Goal: Task Accomplishment & Management: Complete application form

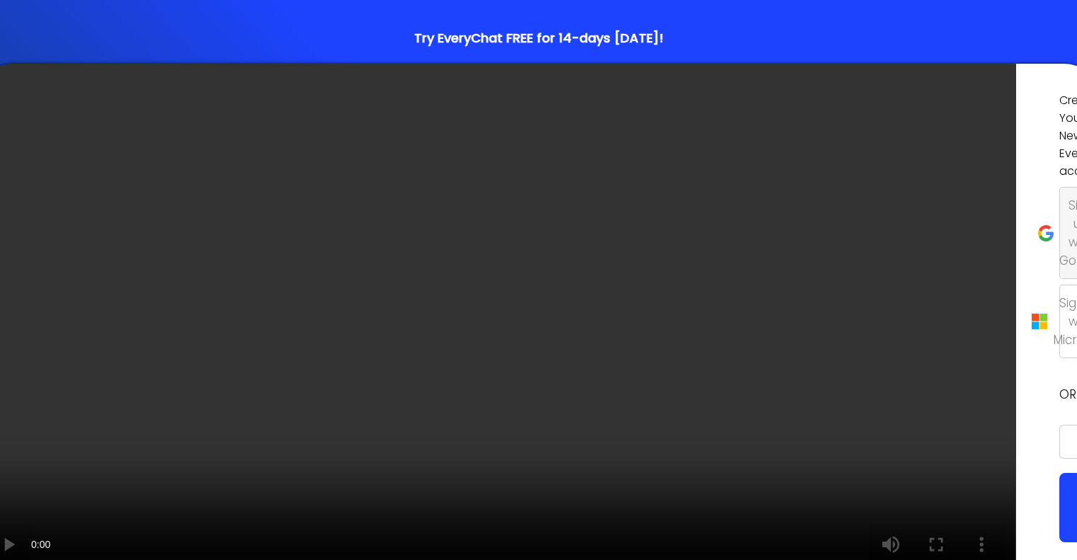
click at [1060, 253] on p "Sign up with Google" at bounding box center [1081, 233] width 43 height 74
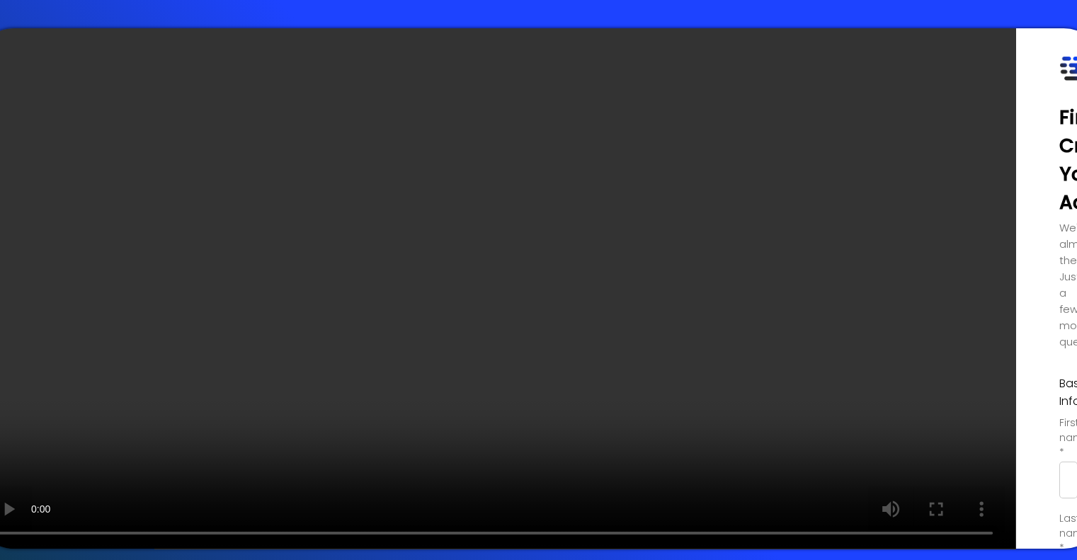
click at [1060, 462] on input "text" at bounding box center [1069, 480] width 18 height 37
type input "Mowing"
type input "Best"
type input "Mowing Best"
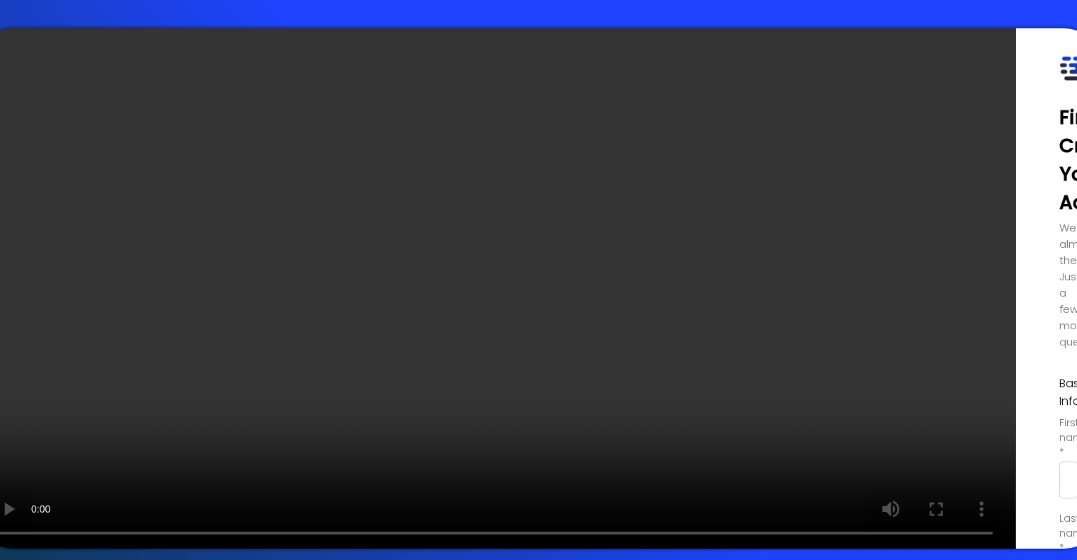
click at [1060, 462] on input "Mowing" at bounding box center [1069, 480] width 18 height 37
type input "[PERSON_NAME]"
type input "B"
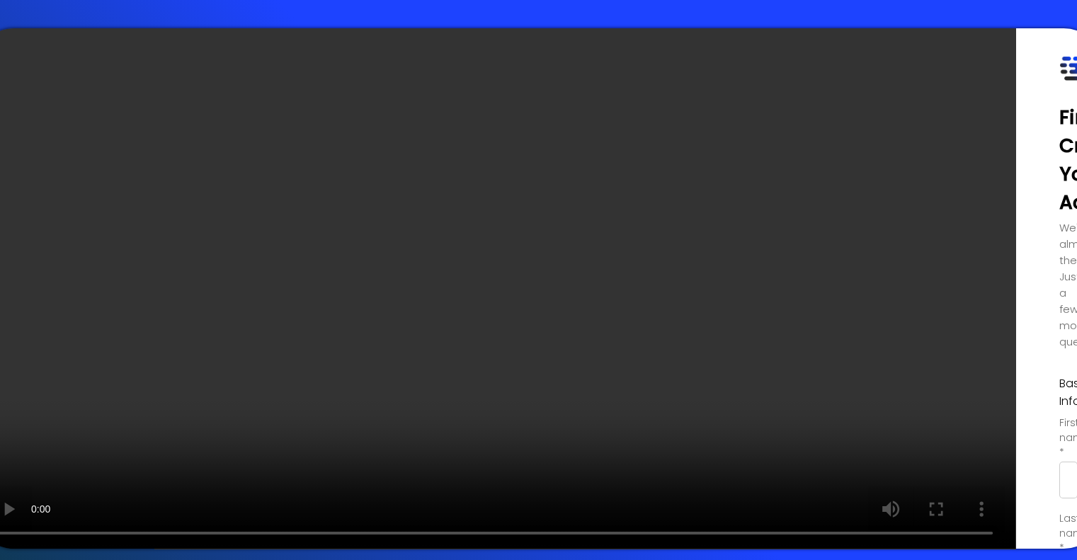
type input "C"
type input "[PERSON_NAME]"
select select "Colleague"
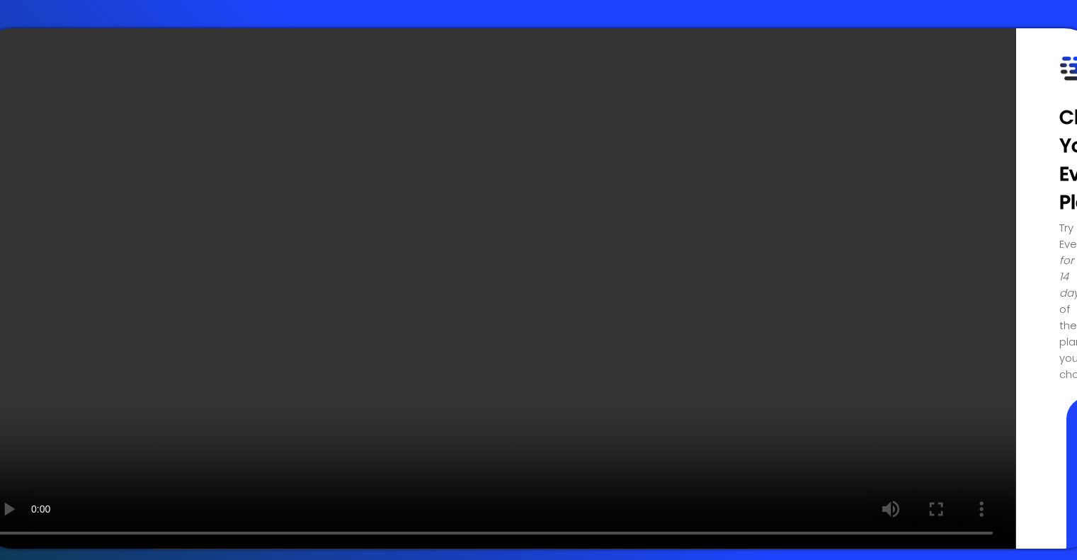
type input "Loading..."
